Goal: Task Accomplishment & Management: Complete application form

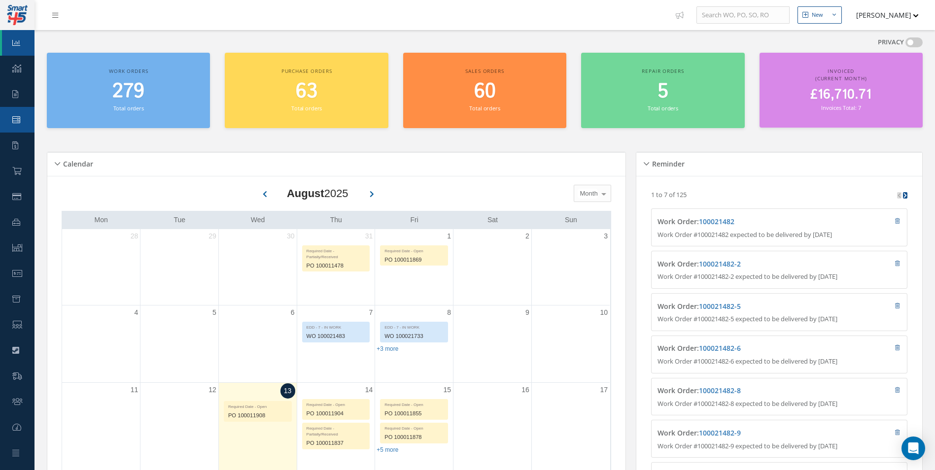
click at [16, 112] on link "Work Order" at bounding box center [17, 120] width 35 height 26
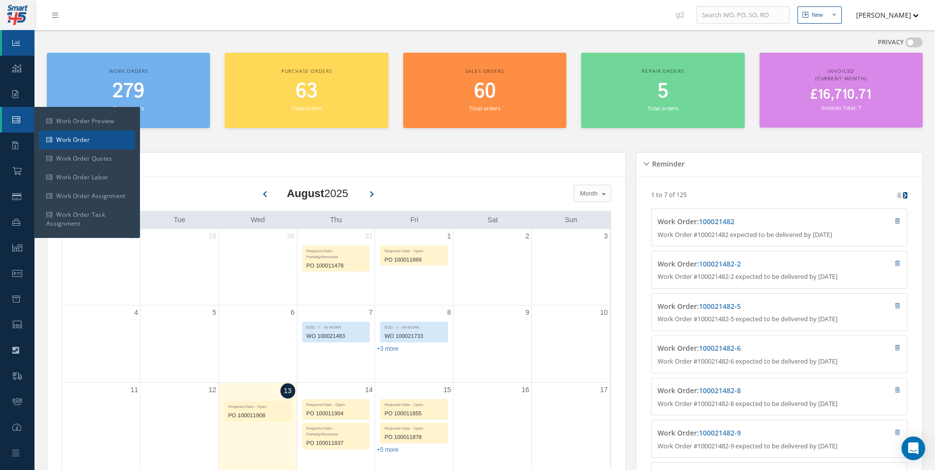
click at [46, 133] on link "Work Order" at bounding box center [87, 140] width 96 height 19
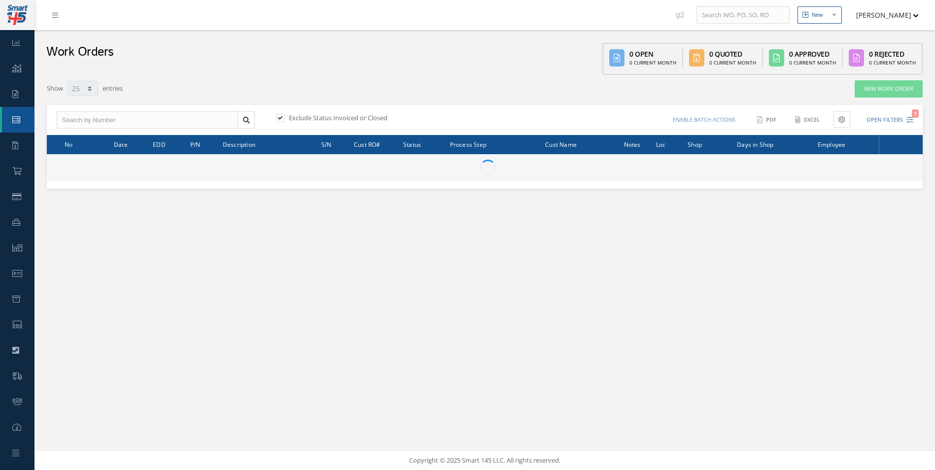
select select "25"
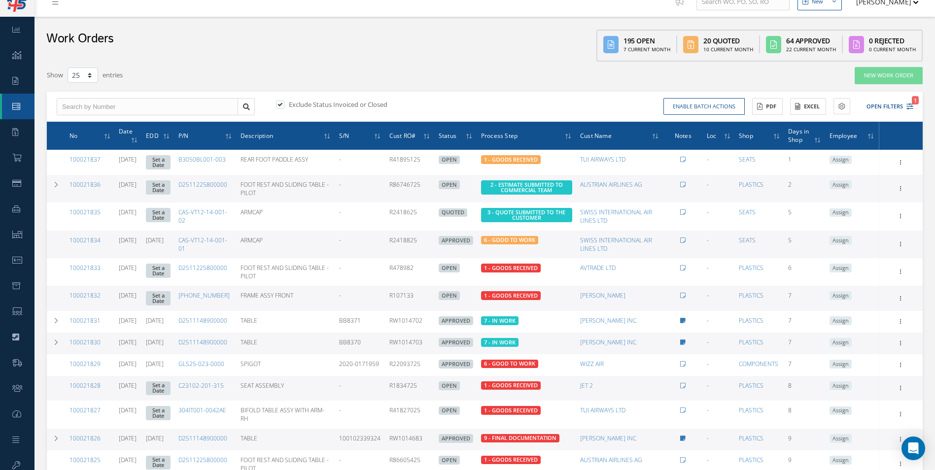
scroll to position [10, 0]
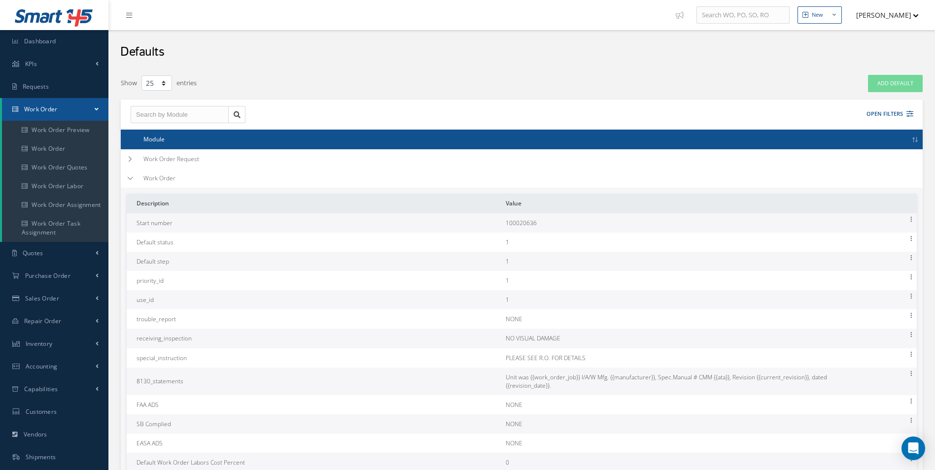
select select "25"
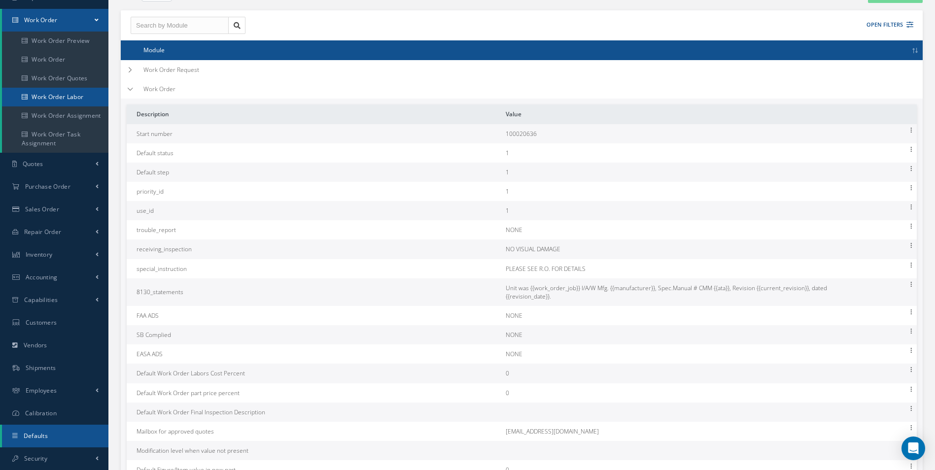
click at [77, 98] on link "Work Order Labor" at bounding box center [55, 97] width 106 height 19
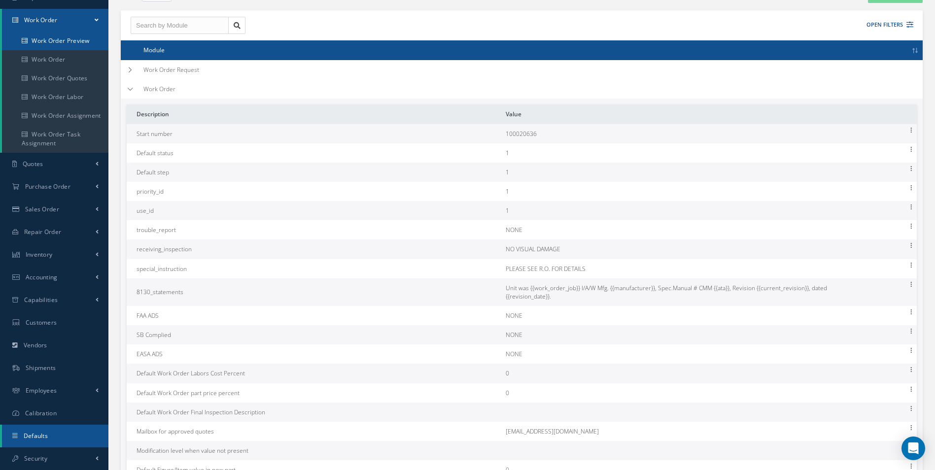
click at [50, 50] on link "Work Order Preview" at bounding box center [55, 41] width 106 height 19
click at [50, 51] on link "Work Order" at bounding box center [55, 59] width 106 height 19
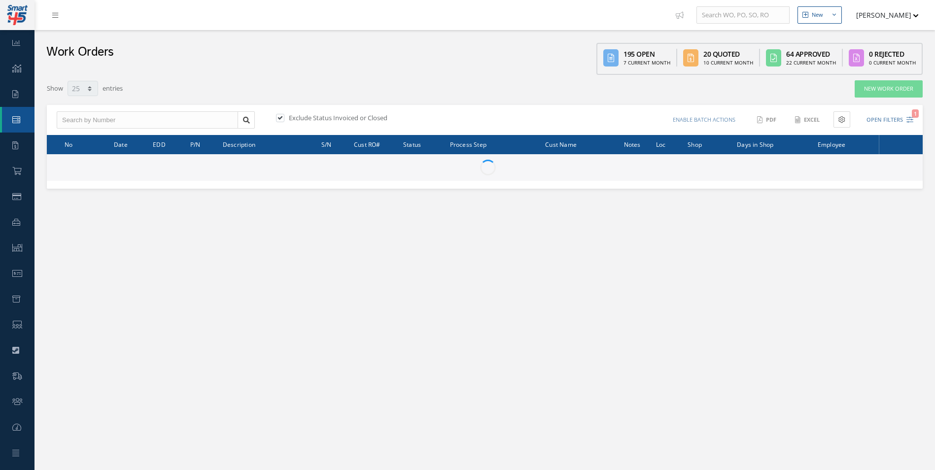
select select "25"
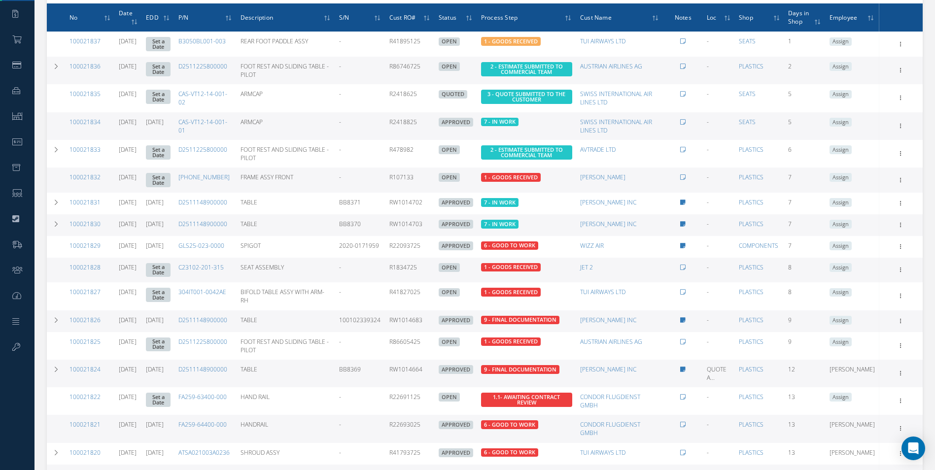
scroll to position [213, 0]
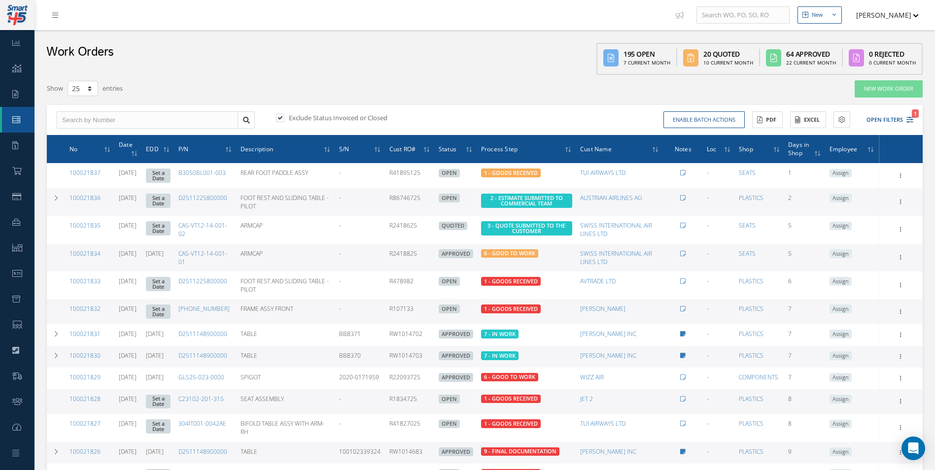
select select "25"
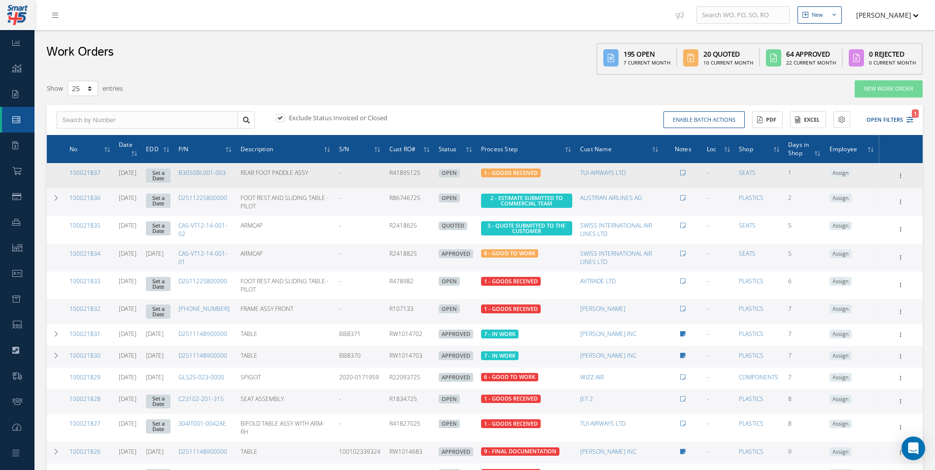
click at [905, 169] on td "Show Edit Update Prefix Invoicing Close Send By Email Sub Work Orders Documents…" at bounding box center [901, 175] width 44 height 25
click at [898, 176] on icon at bounding box center [901, 175] width 10 height 8
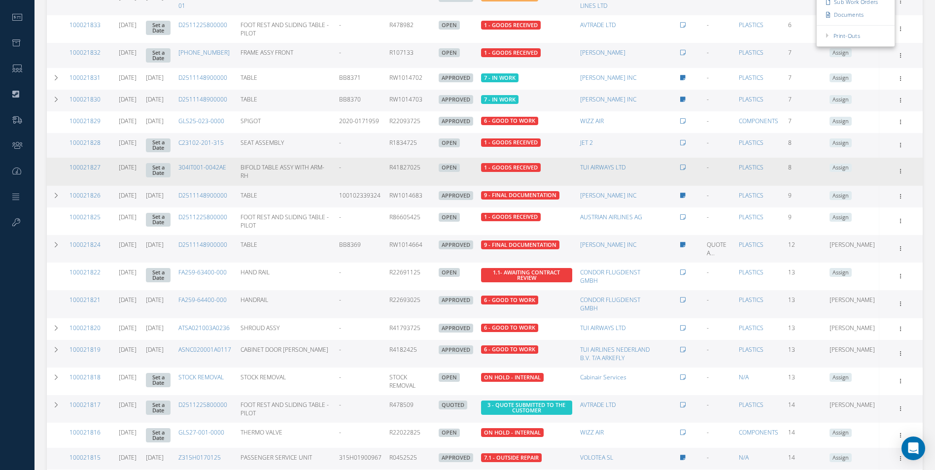
scroll to position [329, 0]
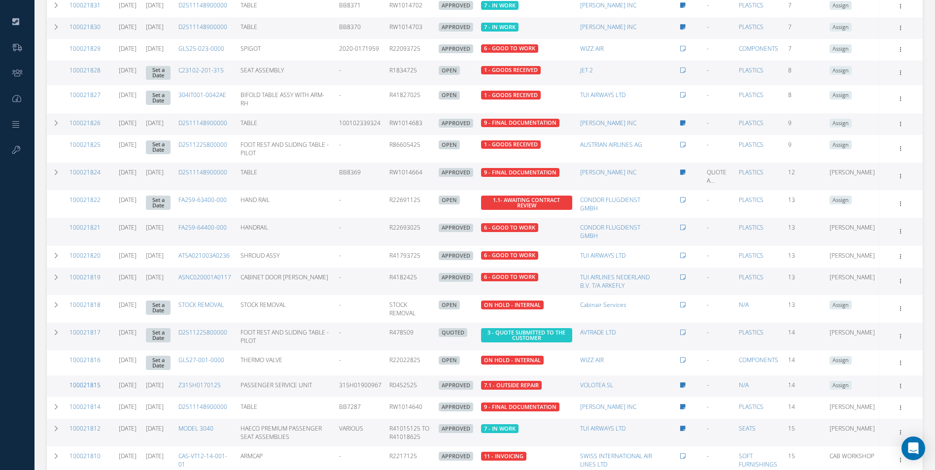
click at [89, 389] on link "100021815" at bounding box center [85, 385] width 31 height 8
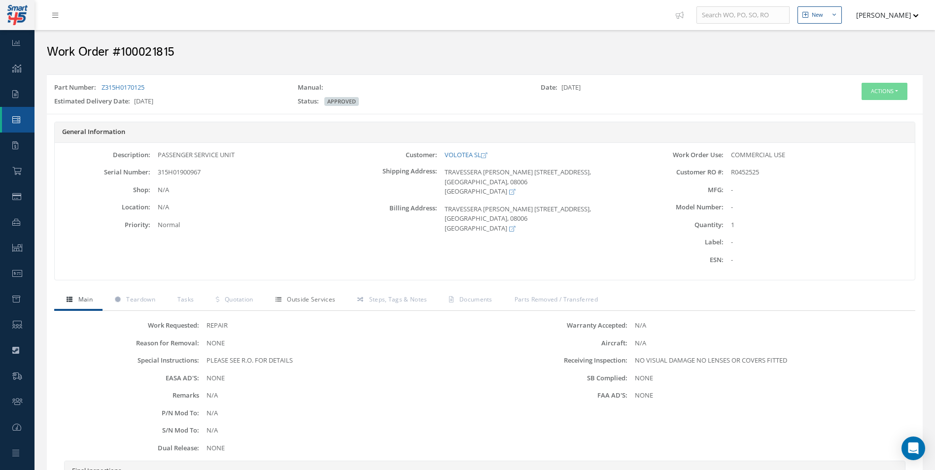
click at [310, 305] on link "Outside Services" at bounding box center [304, 300] width 82 height 21
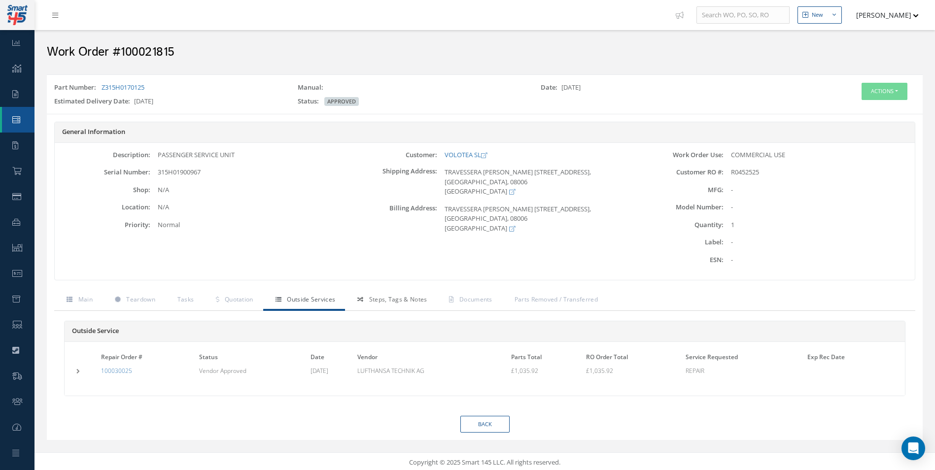
click at [360, 305] on link "Steps, Tags & Notes" at bounding box center [391, 300] width 92 height 21
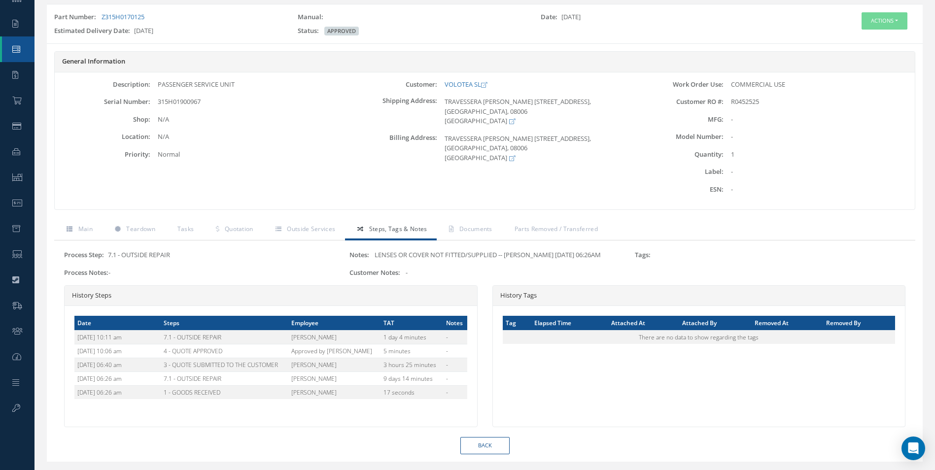
scroll to position [94, 0]
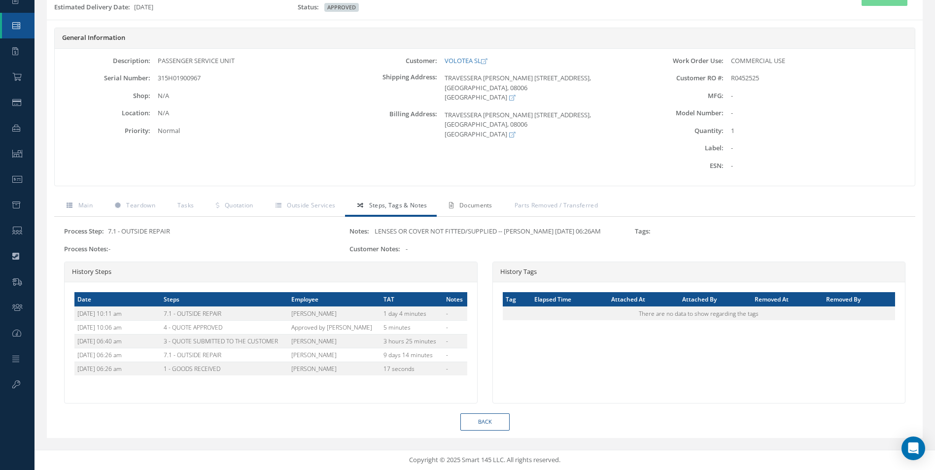
click at [457, 200] on link "Documents" at bounding box center [469, 206] width 65 height 21
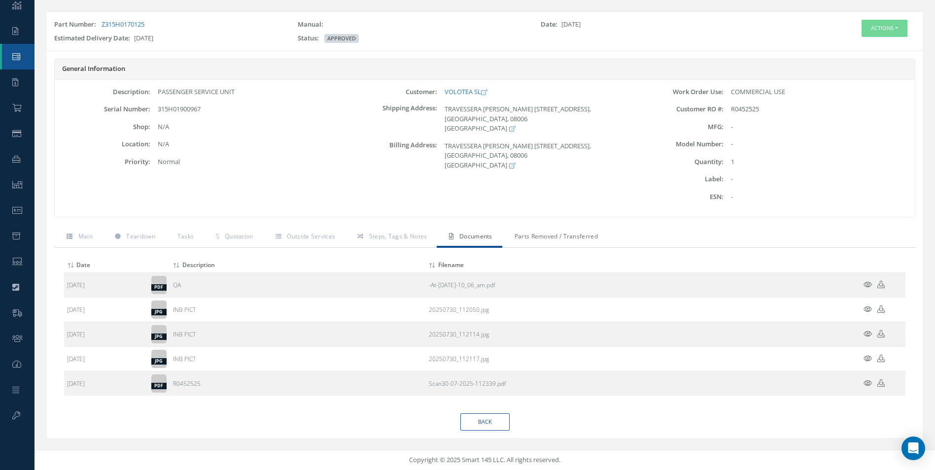
click at [551, 239] on span "Parts Removed / Transferred" at bounding box center [556, 236] width 83 height 8
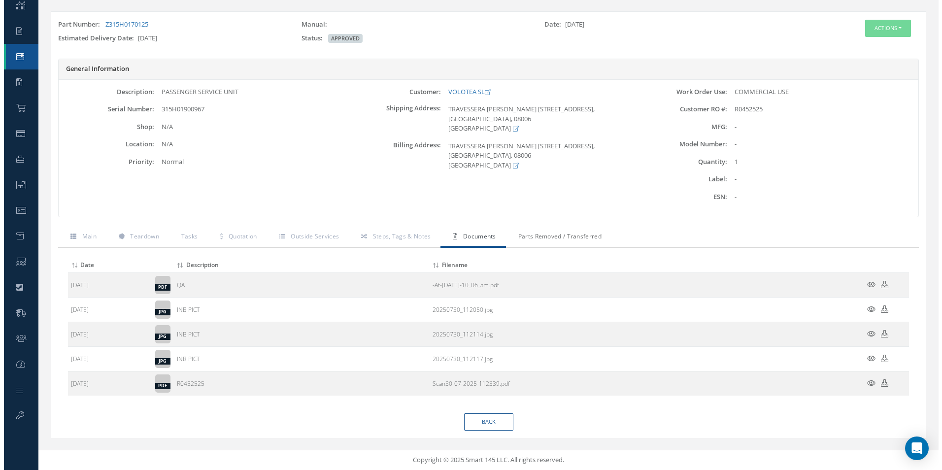
scroll to position [21, 0]
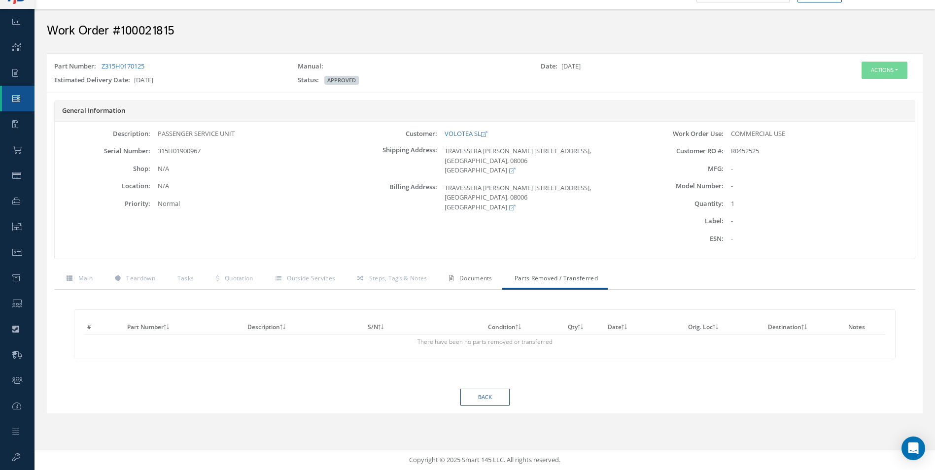
click at [466, 283] on link "Documents" at bounding box center [469, 279] width 65 height 21
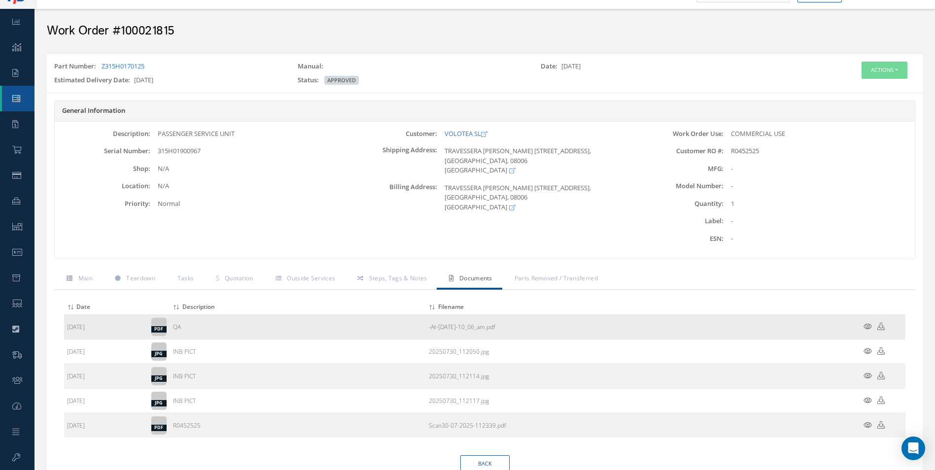
click at [868, 324] on icon at bounding box center [868, 326] width 8 height 7
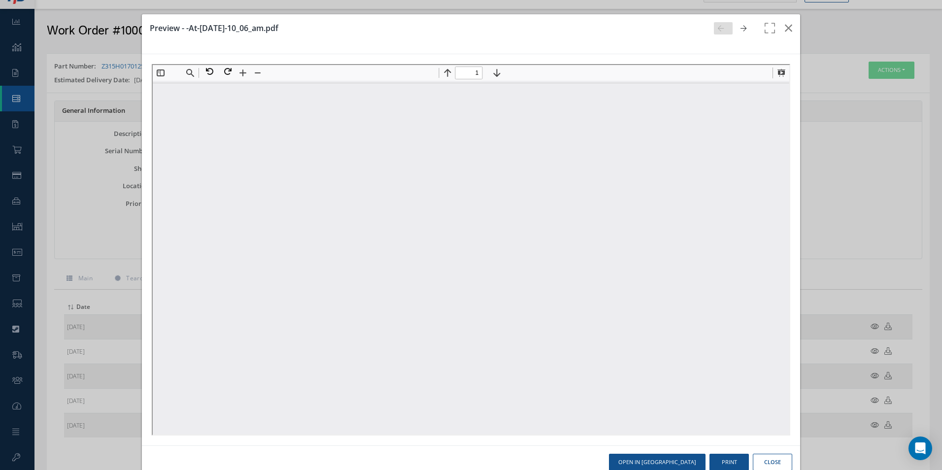
scroll to position [0, 0]
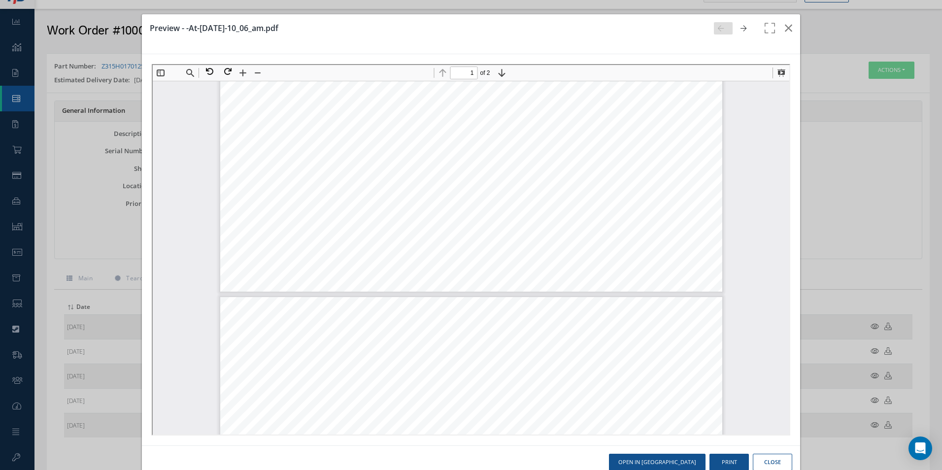
type input "2"
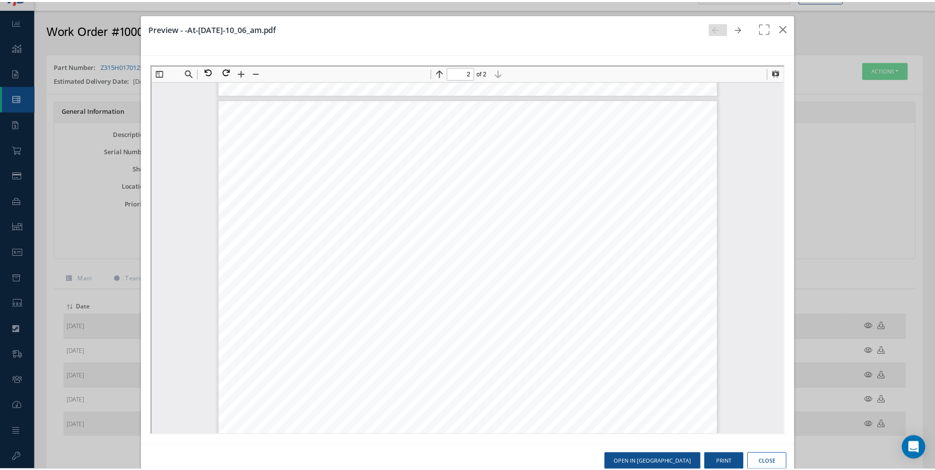
scroll to position [646, 0]
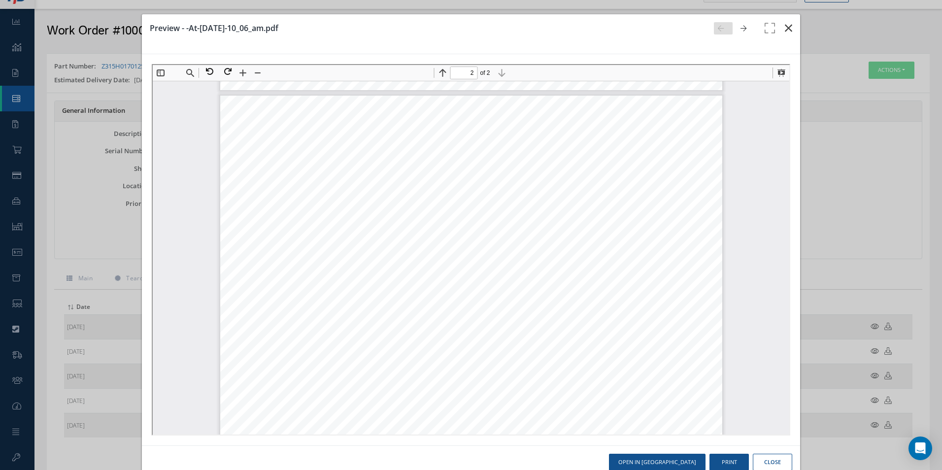
click at [789, 24] on button "button" at bounding box center [788, 28] width 23 height 28
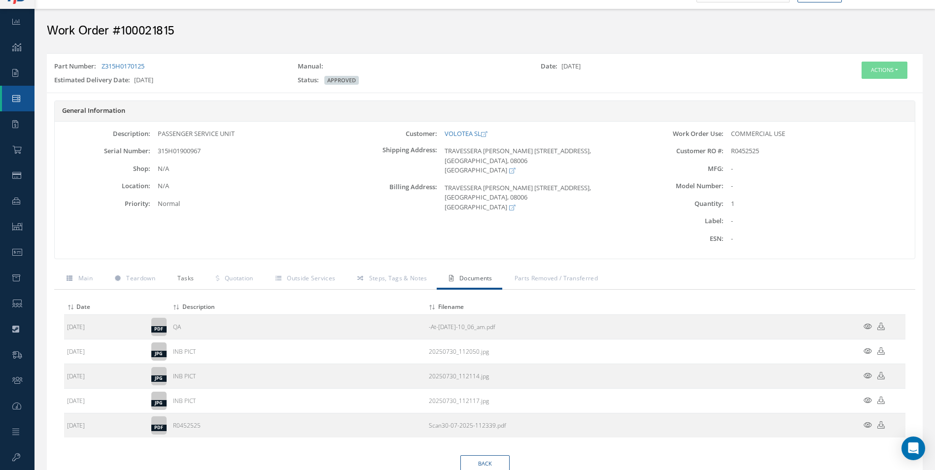
click at [178, 284] on link "Tasks" at bounding box center [184, 279] width 39 height 21
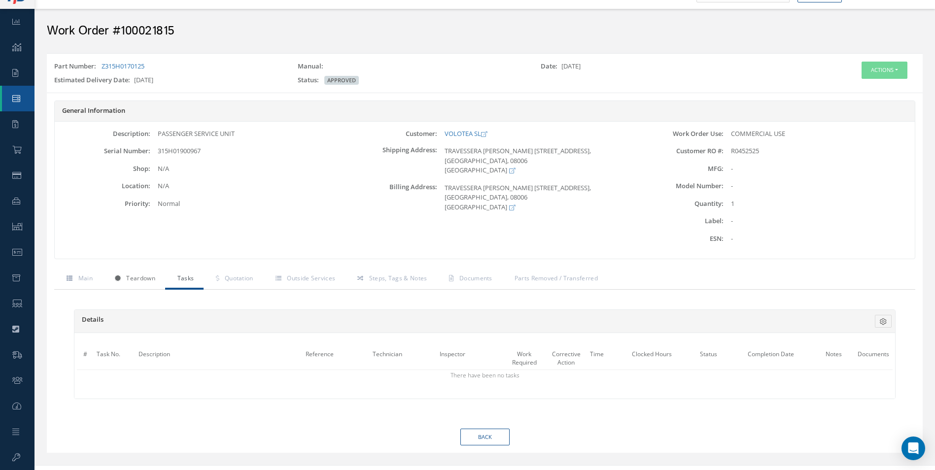
click at [132, 270] on link "Teardown" at bounding box center [134, 279] width 63 height 21
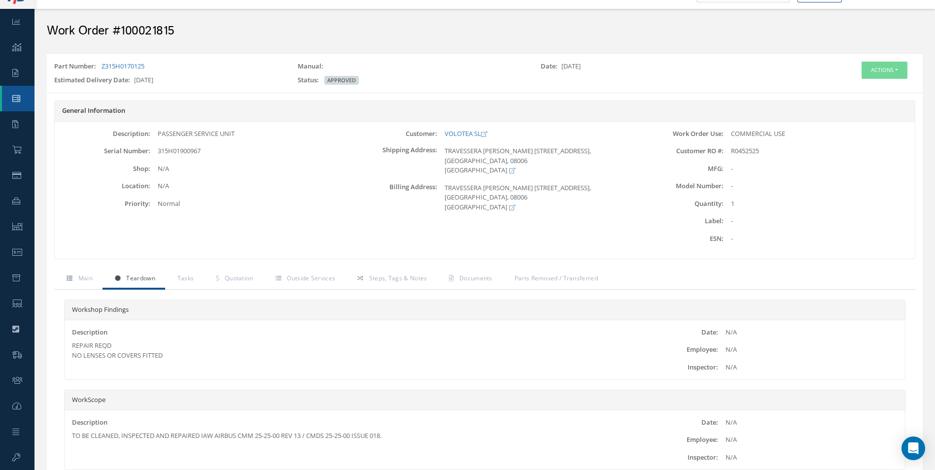
click at [107, 276] on link "Teardown" at bounding box center [134, 279] width 63 height 21
click at [82, 277] on span "Main" at bounding box center [85, 278] width 14 height 8
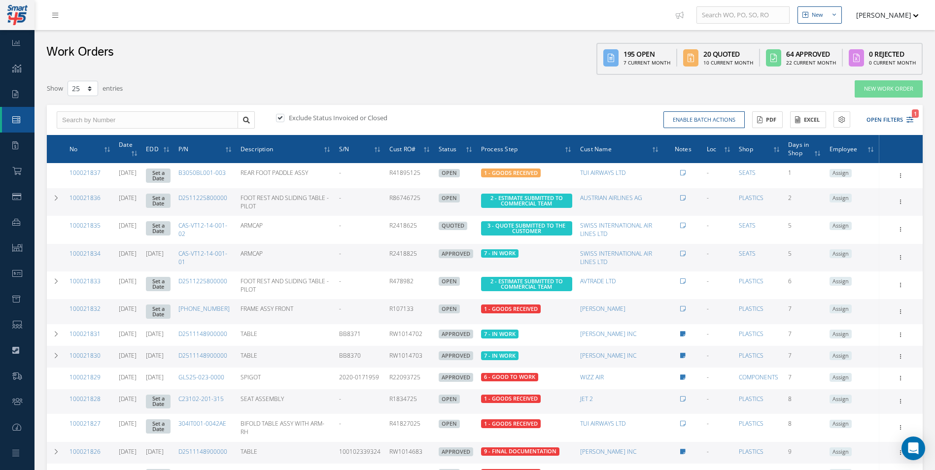
select select "25"
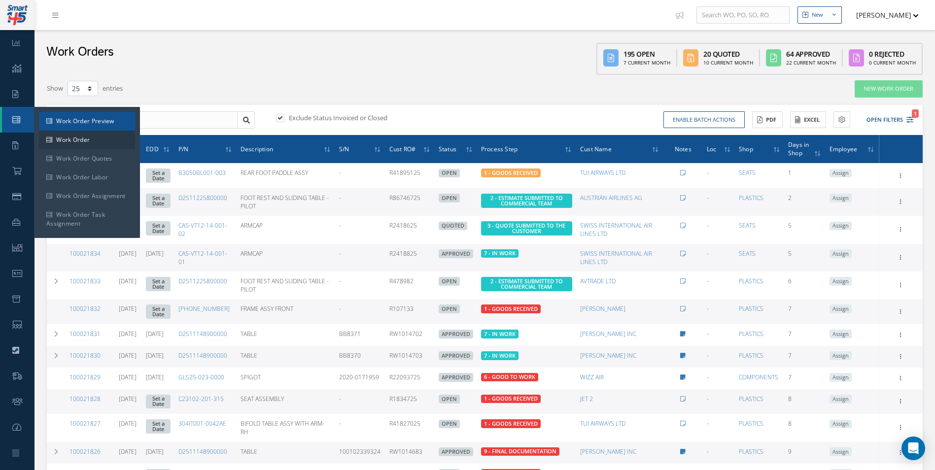
click at [68, 118] on link "Work Order Preview" at bounding box center [87, 121] width 96 height 19
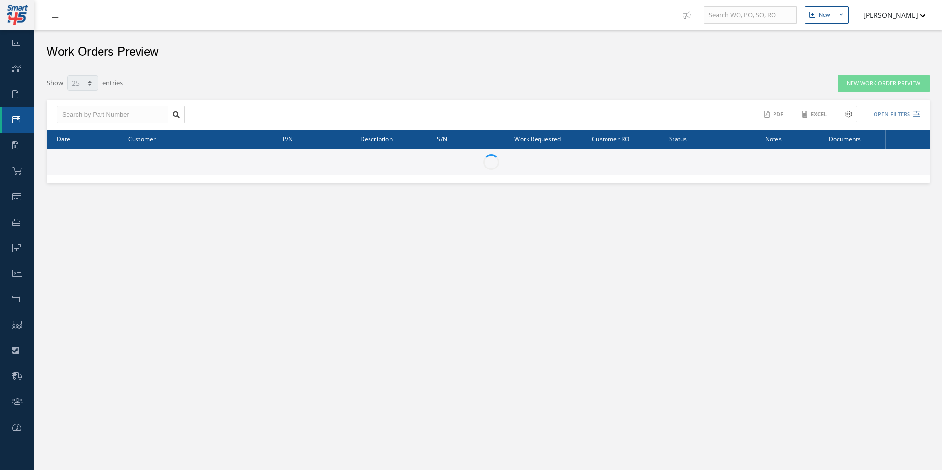
select select "25"
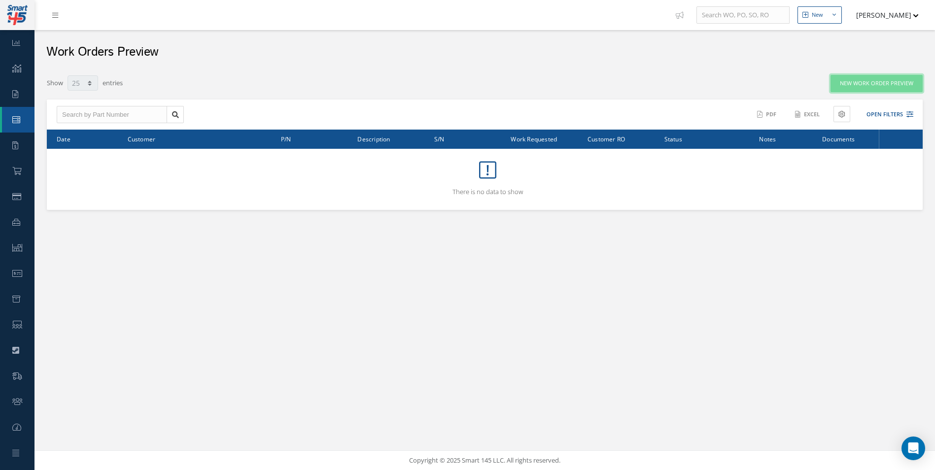
click at [895, 77] on link "New Work Order Preview" at bounding box center [877, 83] width 92 height 17
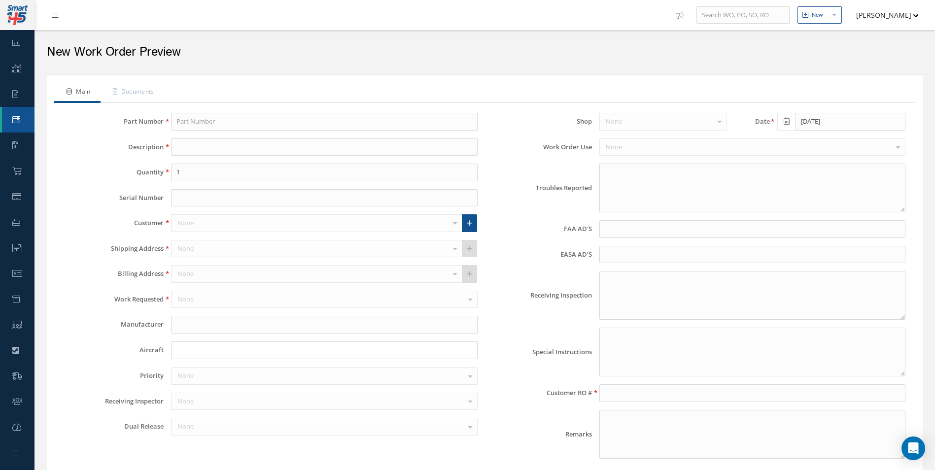
type textarea "NONE"
type input "NONE"
type textarea "NO VISUAL DAMAGE"
type textarea "PLEASE SEE R.O. FOR DETAILS"
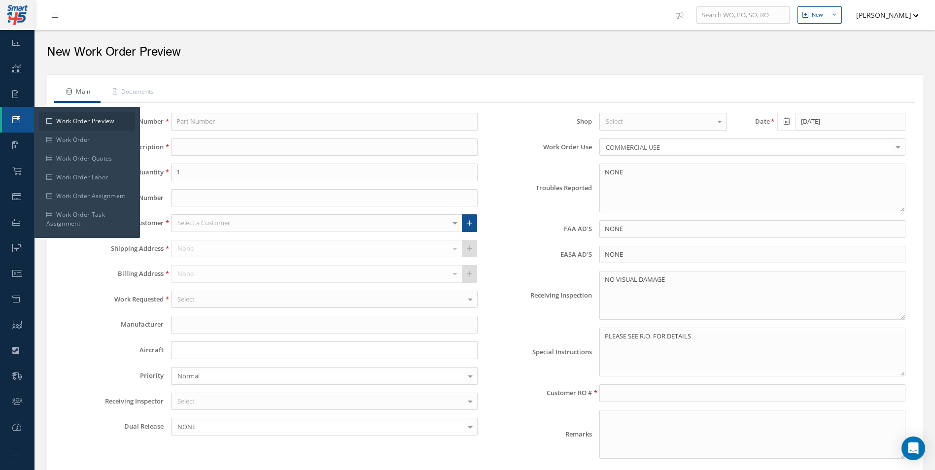
click at [23, 124] on link "Work Order" at bounding box center [18, 120] width 33 height 26
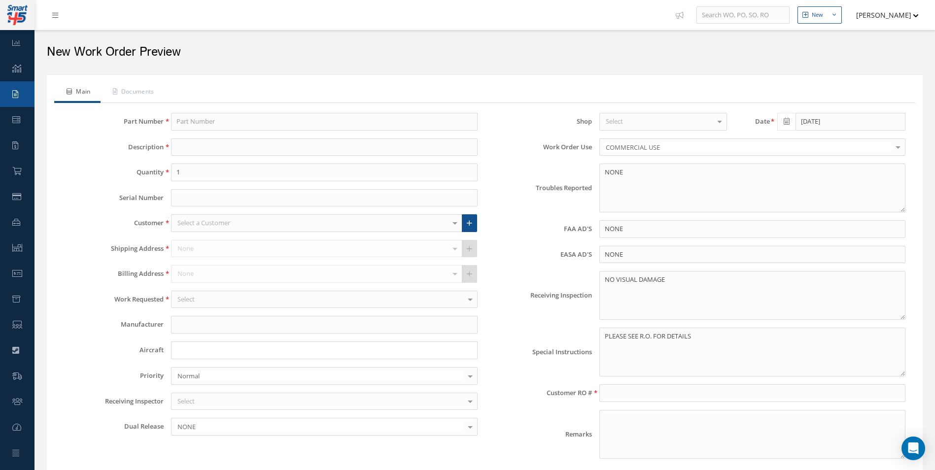
click at [23, 95] on link "Requests" at bounding box center [17, 94] width 35 height 26
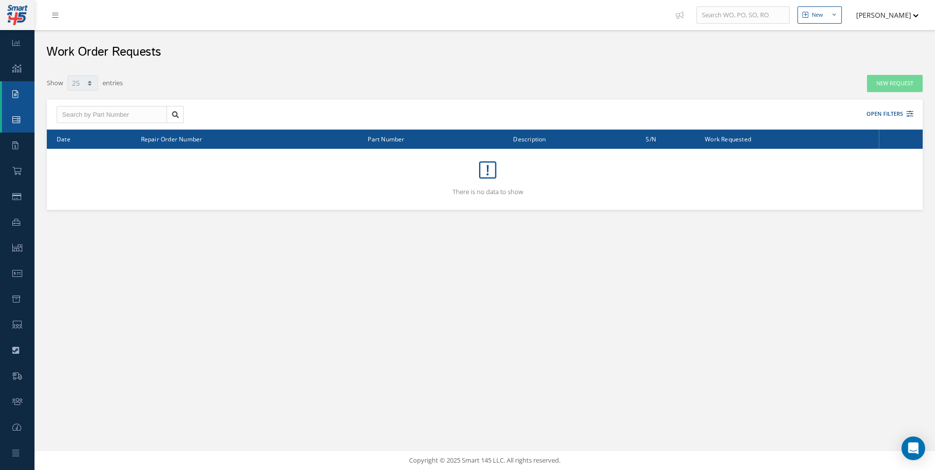
select select "25"
